Goal: Task Accomplishment & Management: Manage account settings

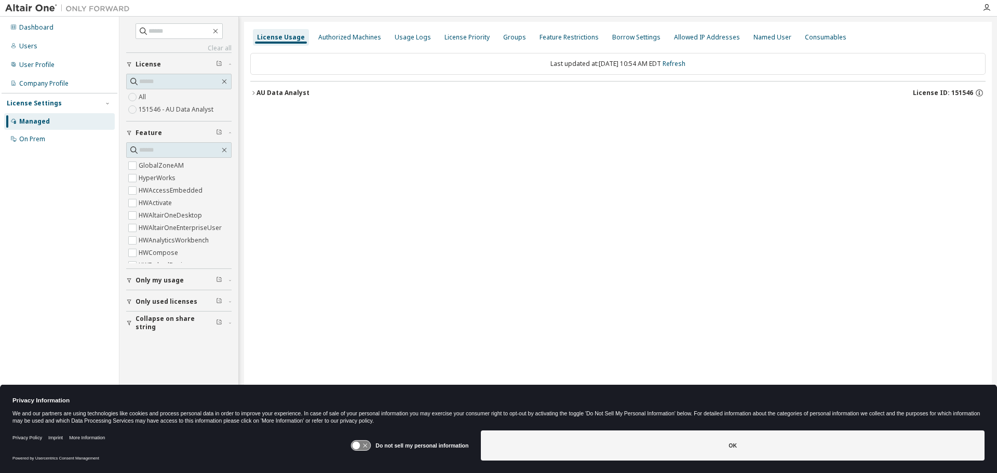
click at [252, 93] on icon "button" at bounding box center [253, 93] width 6 height 6
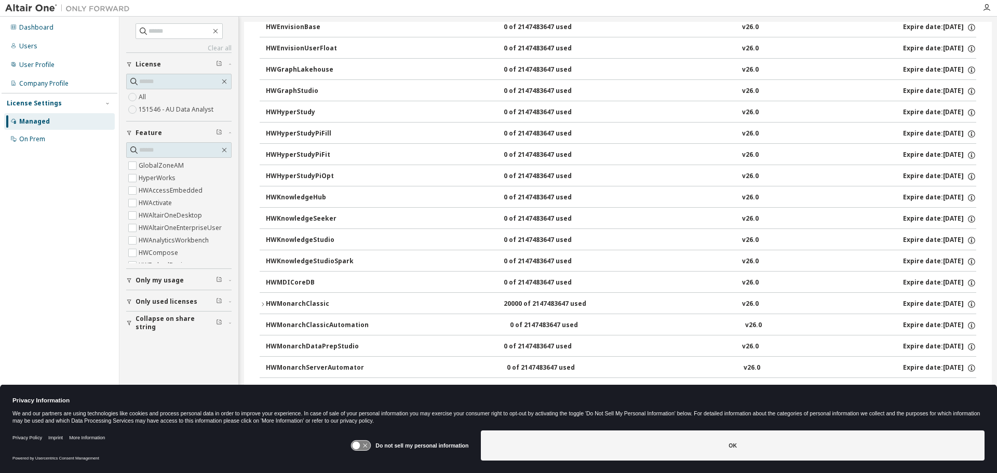
scroll to position [359, 0]
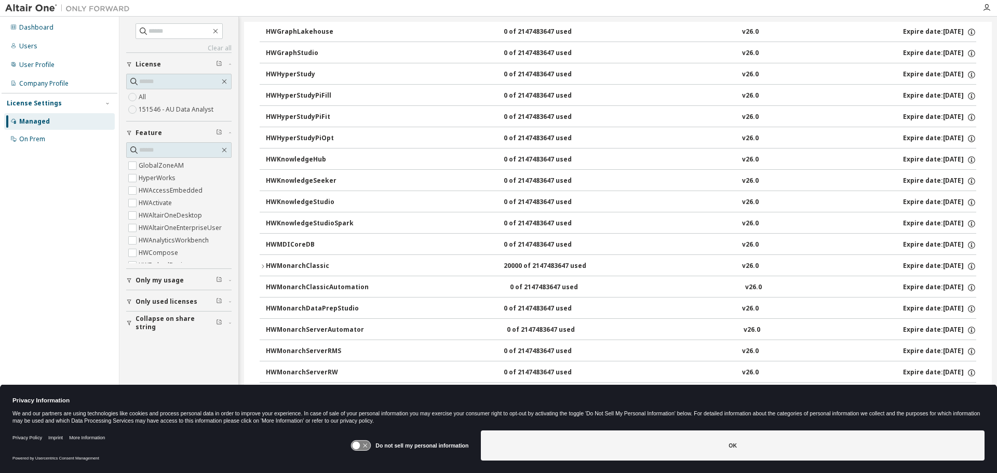
click at [282, 262] on div "HWMonarchClassic" at bounding box center [312, 266] width 93 height 9
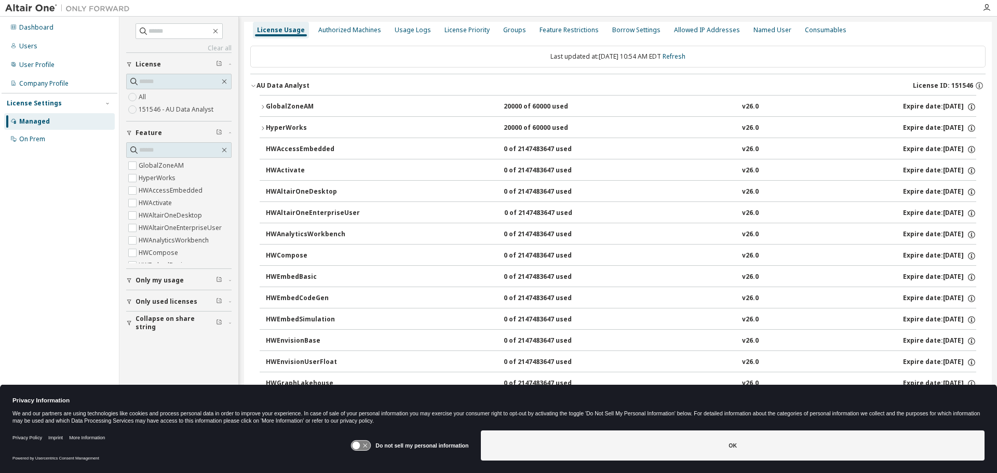
scroll to position [0, 0]
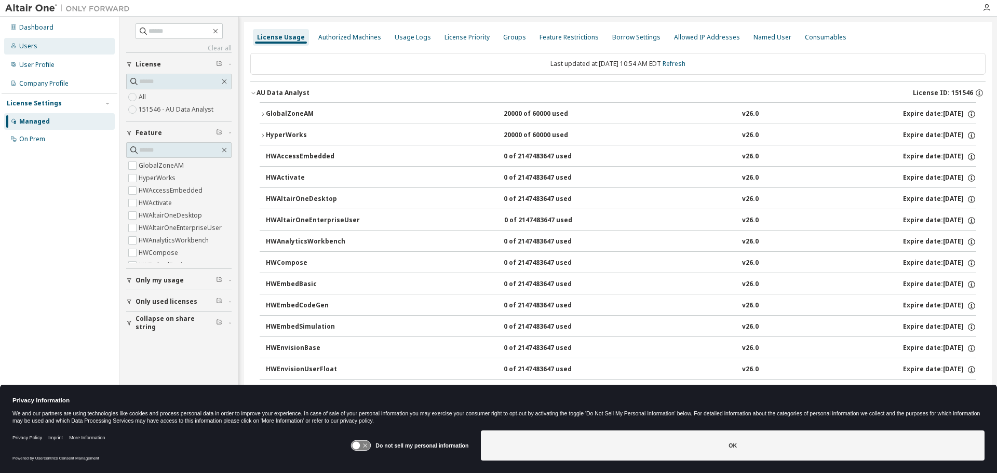
click at [23, 43] on div "Users" at bounding box center [28, 46] width 18 height 8
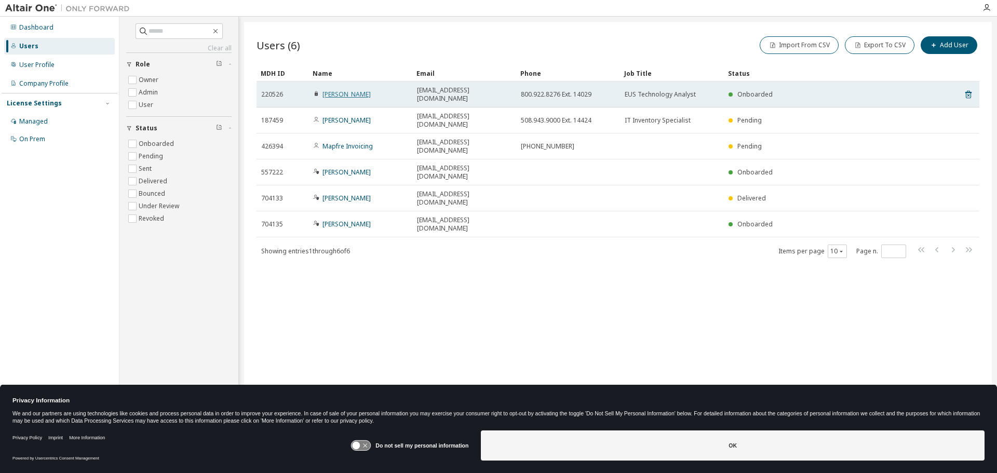
click at [339, 90] on link "Steve Washburn" at bounding box center [347, 94] width 48 height 9
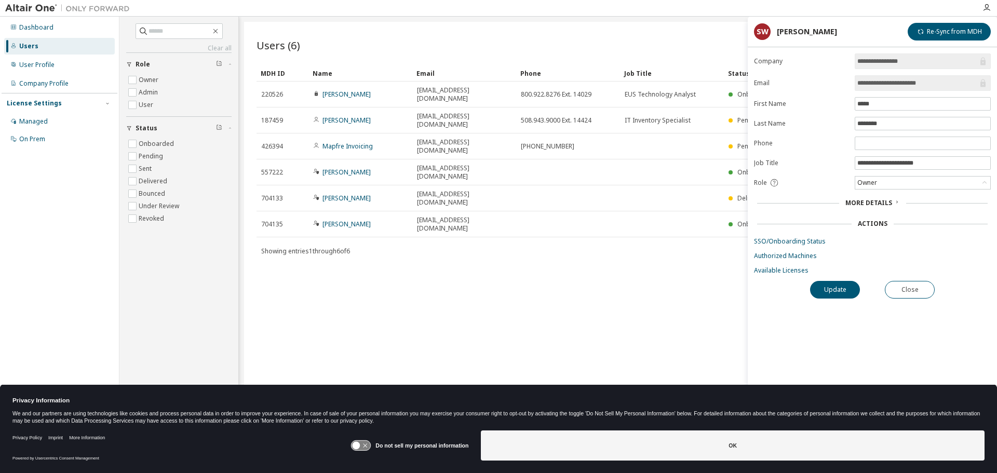
click at [857, 199] on span "More Details" at bounding box center [869, 202] width 47 height 9
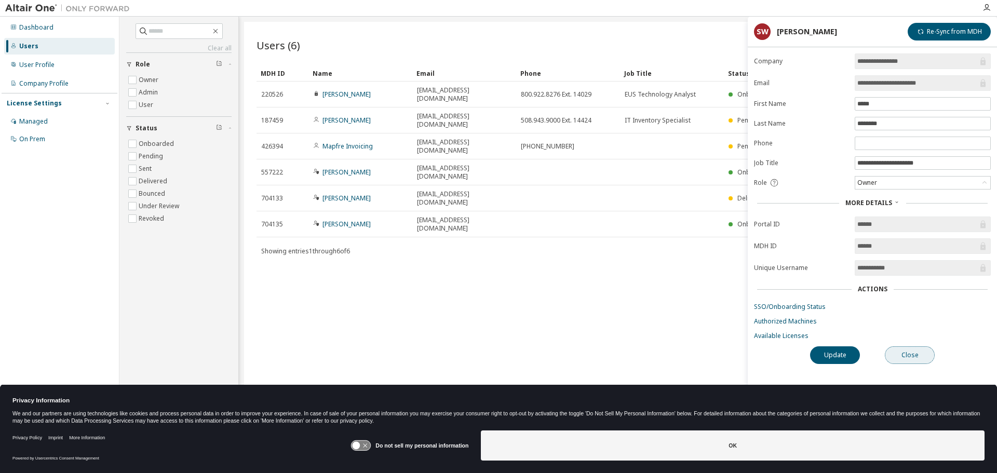
click at [909, 355] on button "Close" at bounding box center [910, 355] width 50 height 18
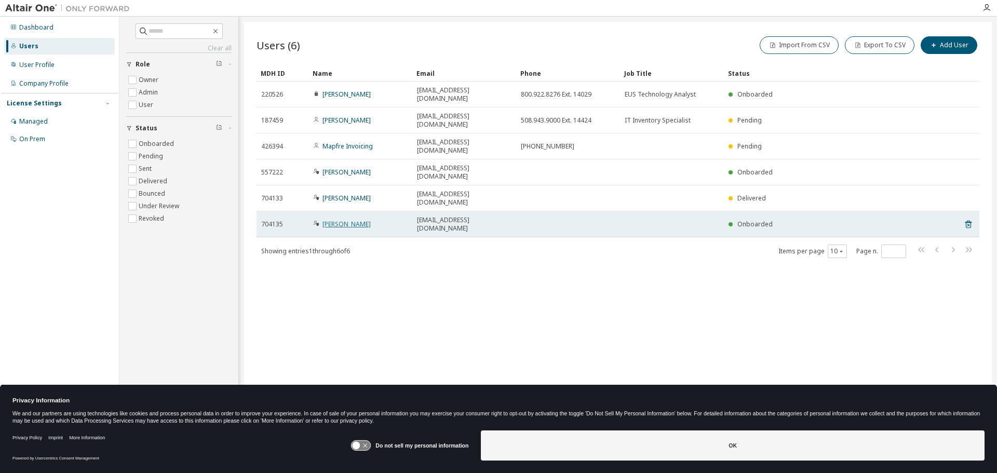
click at [345, 220] on link "Kevin Fazzina" at bounding box center [347, 224] width 48 height 9
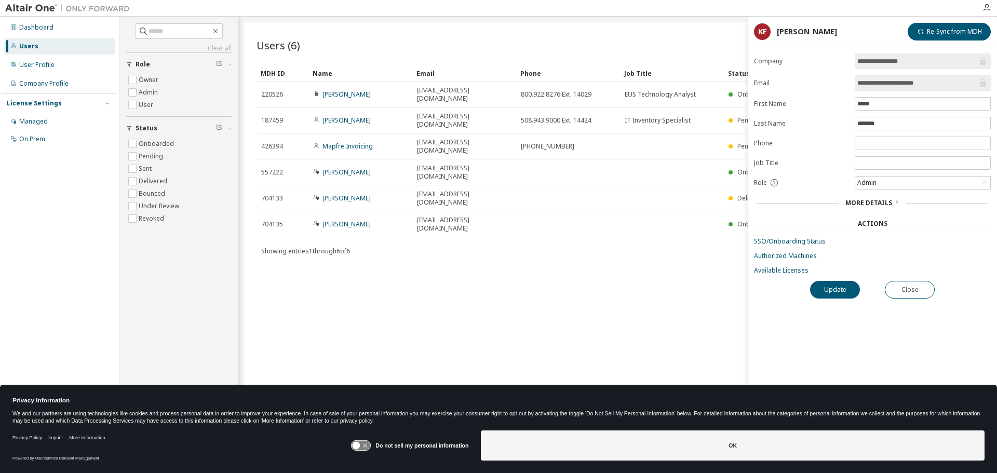
click at [855, 203] on span "More Details" at bounding box center [869, 202] width 47 height 9
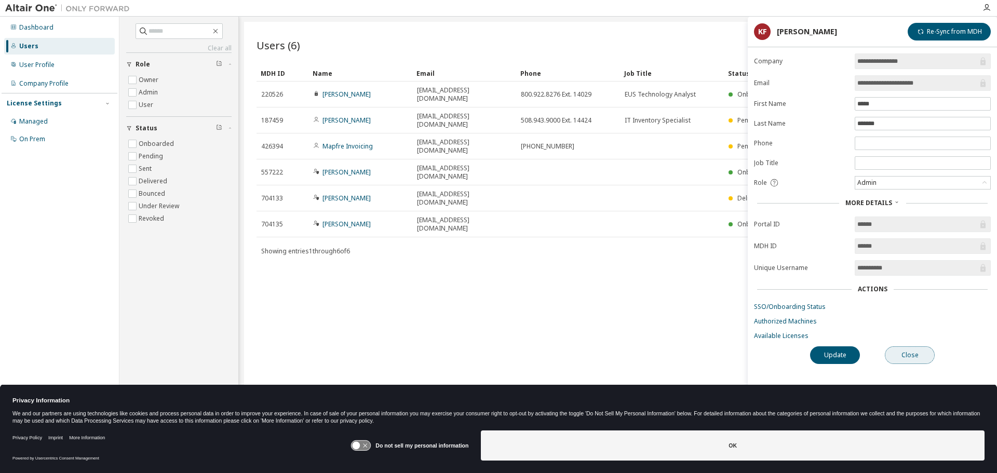
click at [918, 358] on button "Close" at bounding box center [910, 355] width 50 height 18
